Goal: Task Accomplishment & Management: Manage account settings

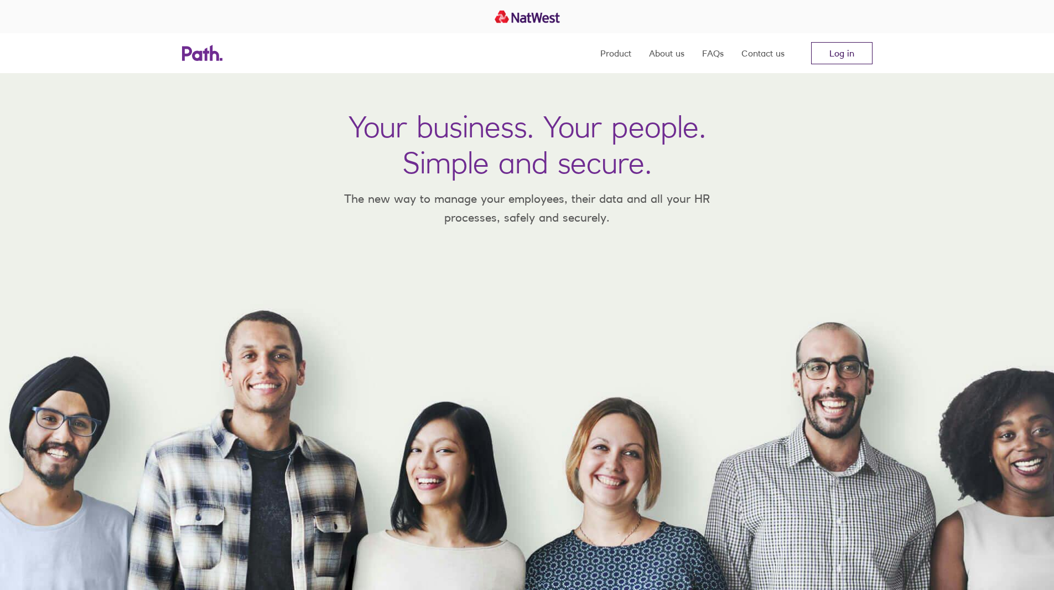
click at [830, 53] on link "Log in" at bounding box center [841, 53] width 61 height 22
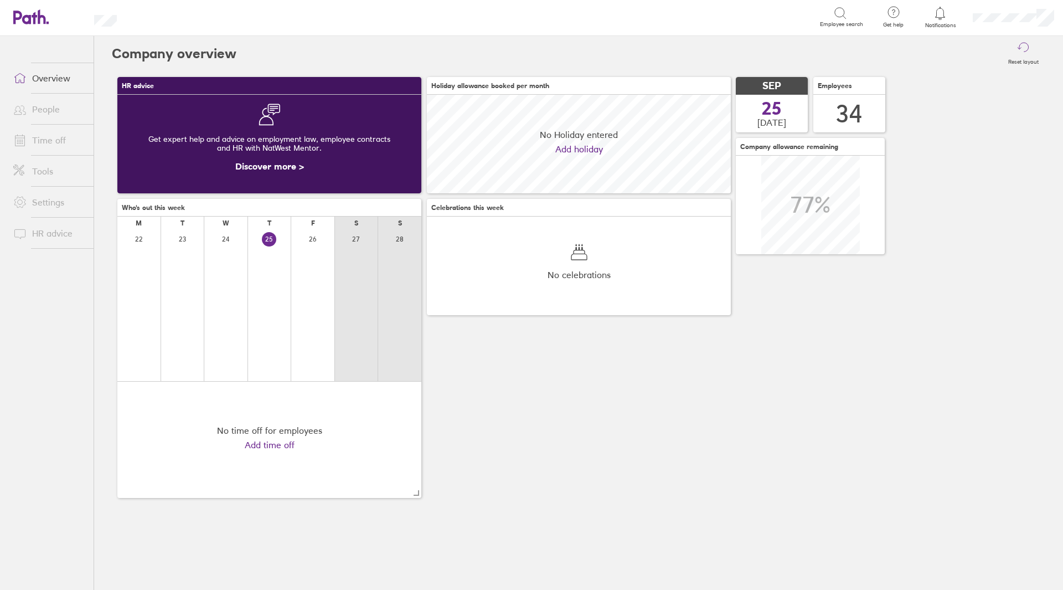
scroll to position [99, 304]
click at [58, 111] on link "People" at bounding box center [48, 109] width 89 height 22
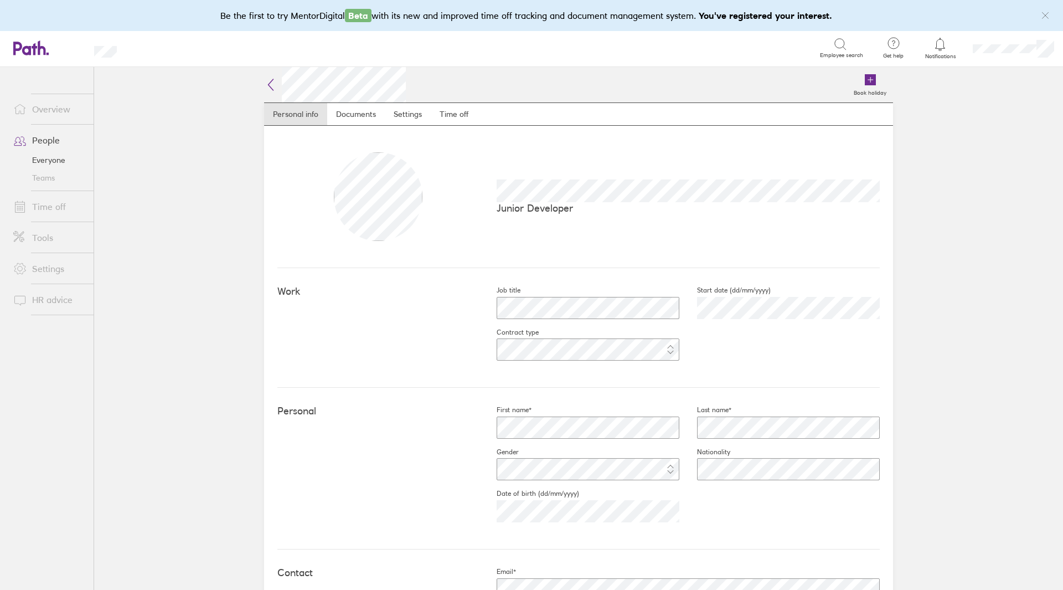
click at [58, 205] on link "Time off" at bounding box center [48, 206] width 89 height 22
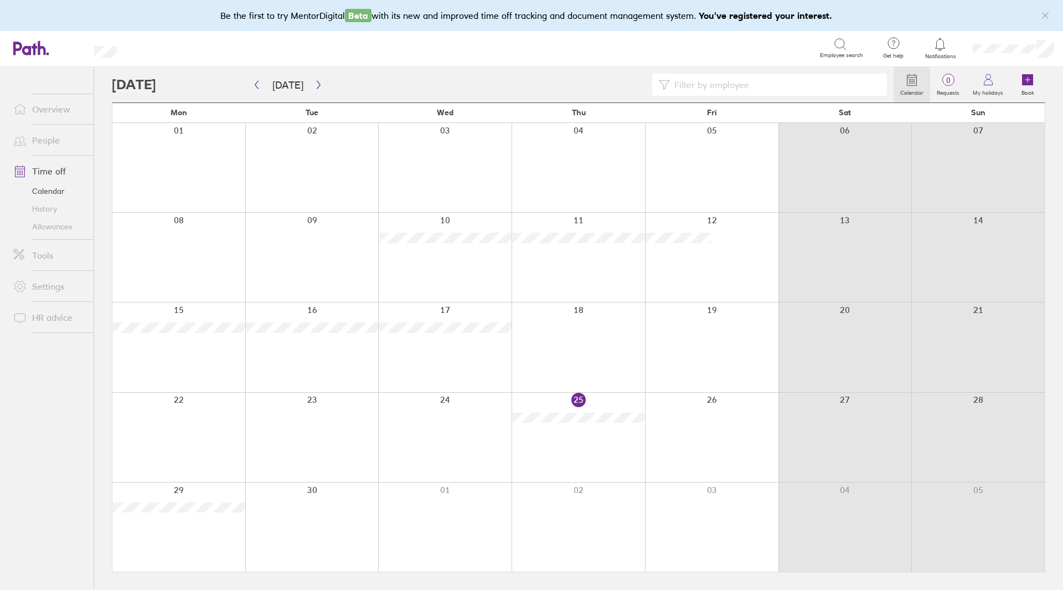
click at [54, 208] on link "History" at bounding box center [48, 209] width 89 height 18
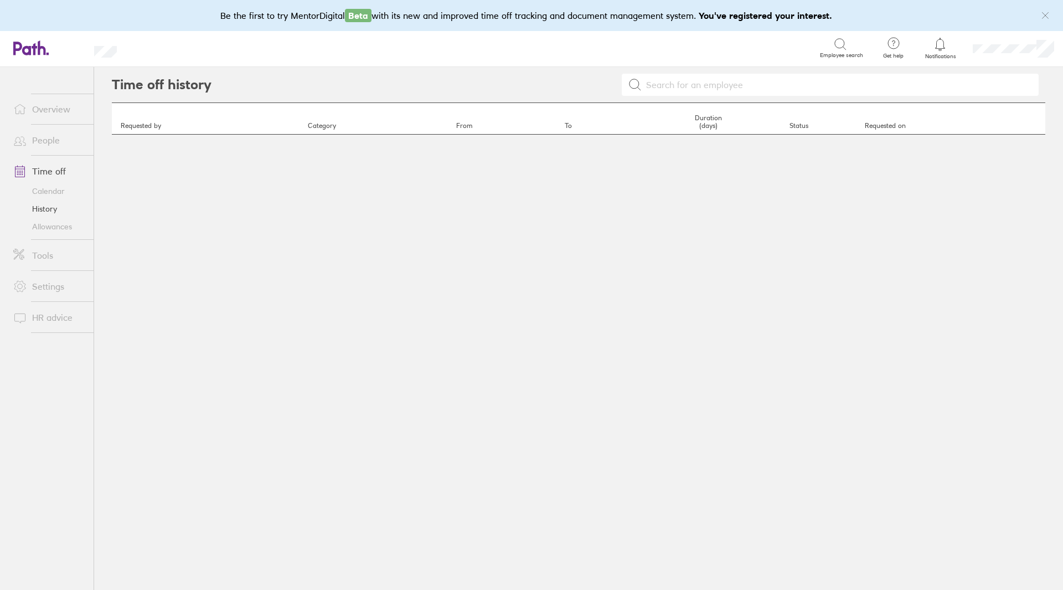
click at [670, 86] on input at bounding box center [837, 84] width 390 height 21
type input "a"
click at [452, 74] on div at bounding box center [628, 84] width 834 height 35
click at [40, 211] on link "History" at bounding box center [48, 209] width 89 height 18
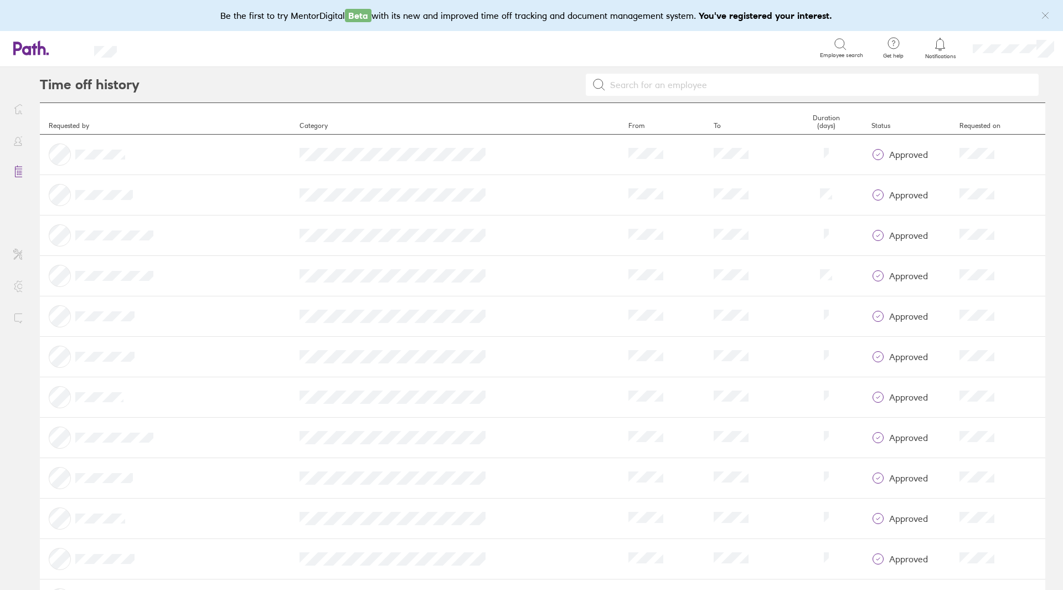
click at [704, 81] on input at bounding box center [819, 84] width 426 height 21
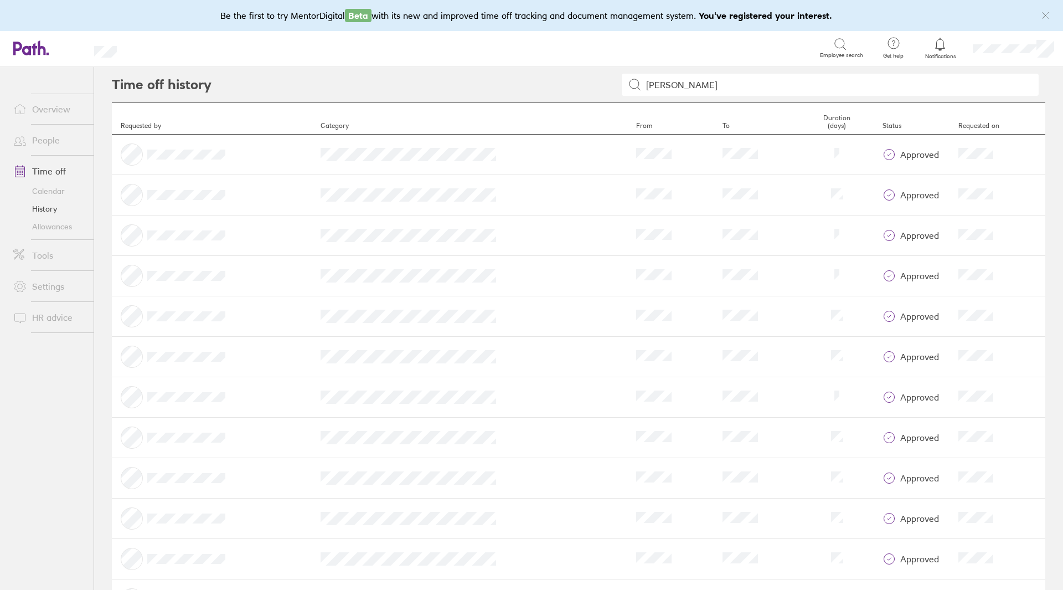
type input "[PERSON_NAME]"
drag, startPoint x: 556, startPoint y: 360, endPoint x: 712, endPoint y: 352, distance: 156.8
click at [712, 352] on tr "Category From To Duration Status approved Requested on" at bounding box center [578, 357] width 933 height 40
click at [627, 357] on td "From" at bounding box center [670, 357] width 86 height 40
